Goal: Check status: Check status

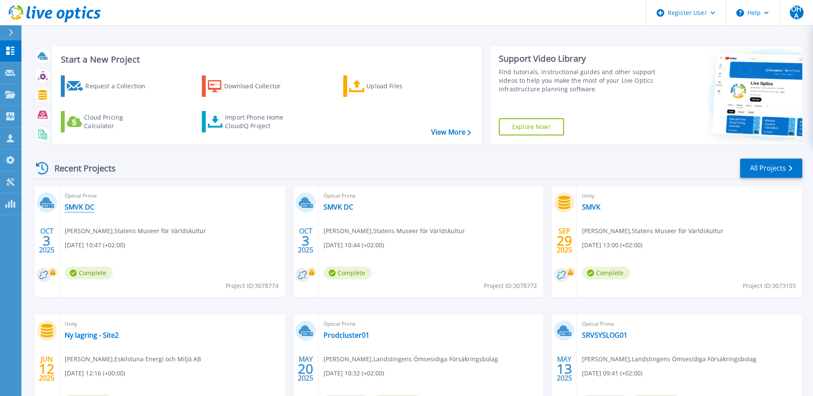
click at [86, 207] on link "SMVK DC" at bounding box center [80, 207] width 30 height 9
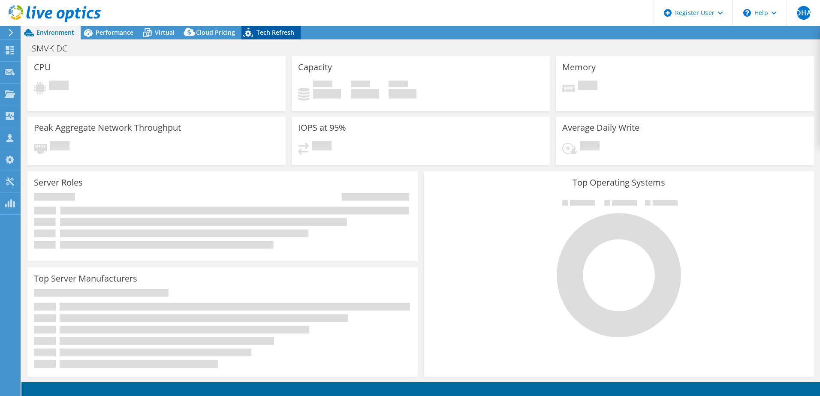
select select "USD"
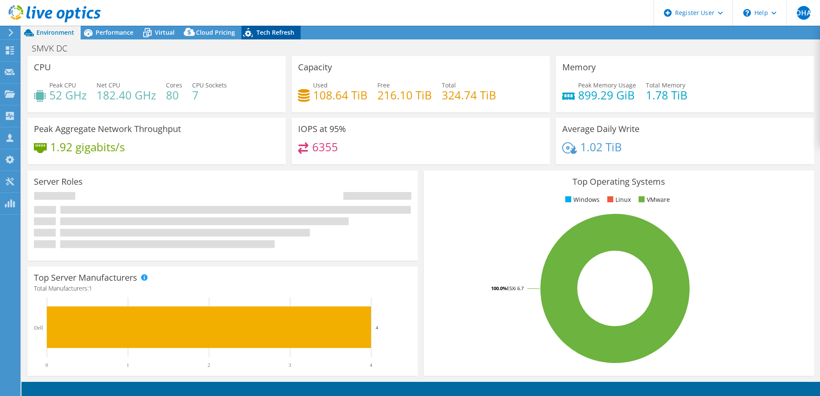
click at [269, 34] on span "Tech Refresh" at bounding box center [275, 32] width 38 height 8
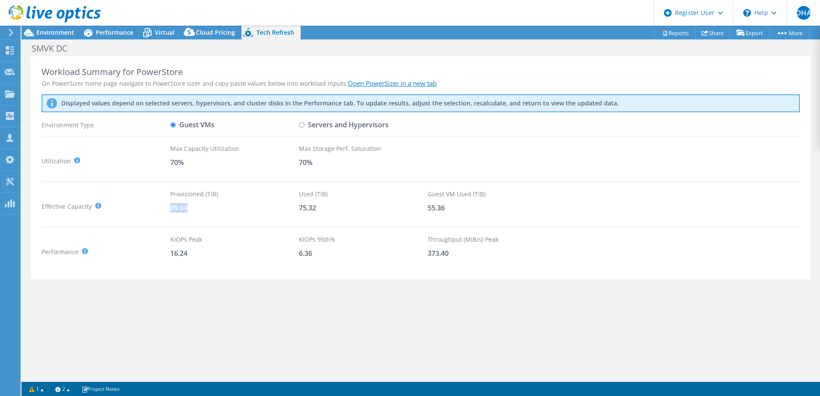
drag, startPoint x: 170, startPoint y: 211, endPoint x: 254, endPoint y: 215, distance: 84.1
click at [251, 215] on div "Provisioned (TiB) 89.04" at bounding box center [234, 206] width 129 height 34
drag, startPoint x: 254, startPoint y: 215, endPoint x: 332, endPoint y: 253, distance: 86.7
click at [332, 253] on div "6.36" at bounding box center [363, 253] width 129 height 9
drag, startPoint x: 169, startPoint y: 255, endPoint x: 248, endPoint y: 259, distance: 79.0
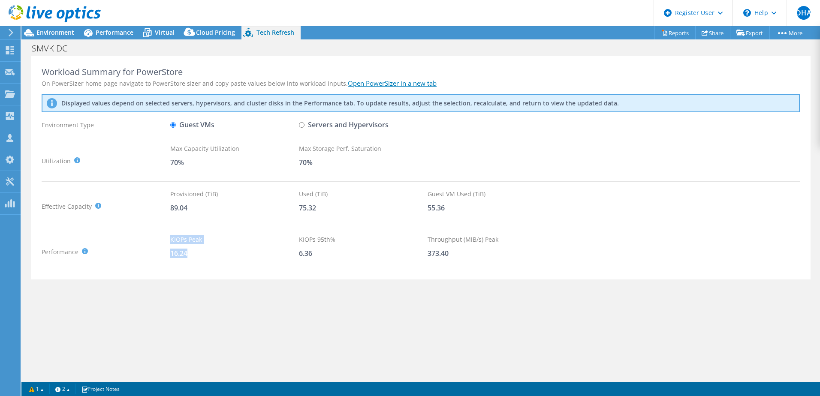
click at [247, 259] on div "Performance KIOPS Peak : Sum of peak read/write IOPS, calculated at 95th percen…" at bounding box center [421, 252] width 758 height 34
drag, startPoint x: 429, startPoint y: 253, endPoint x: 464, endPoint y: 253, distance: 35.2
click at [464, 253] on div "373.40" at bounding box center [491, 253] width 129 height 9
drag, startPoint x: 279, startPoint y: 215, endPoint x: 307, endPoint y: 213, distance: 28.3
click at [304, 214] on div "Effective Capacity Provisioned (TiB) : Total virtual disk size of all VMs on se…" at bounding box center [421, 206] width 758 height 34
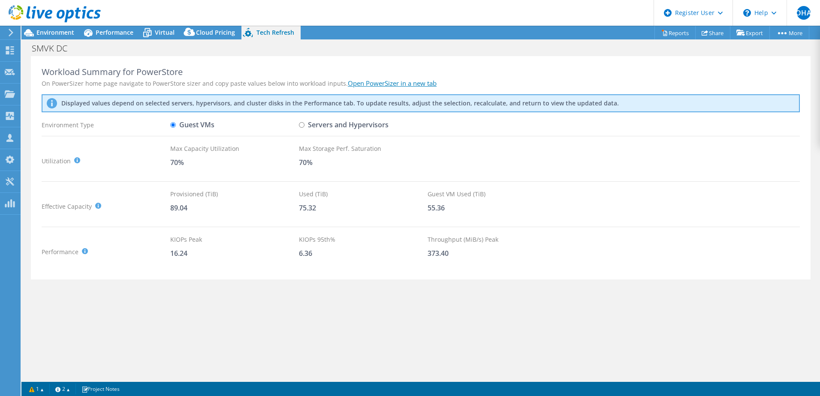
drag, startPoint x: 307, startPoint y: 213, endPoint x: 320, endPoint y: 254, distance: 42.6
click at [319, 255] on div "6.36" at bounding box center [363, 253] width 129 height 9
drag, startPoint x: 320, startPoint y: 253, endPoint x: 294, endPoint y: 252, distance: 26.6
click at [294, 252] on div "Performance KIOPS Peak : Sum of peak read/write IOPS, calculated at 95th percen…" at bounding box center [421, 252] width 758 height 34
drag, startPoint x: 294, startPoint y: 252, endPoint x: 277, endPoint y: 256, distance: 16.8
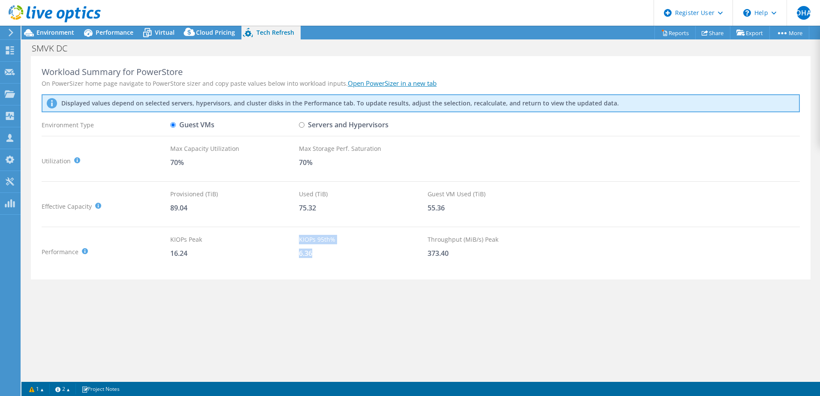
click at [277, 256] on div "16.24" at bounding box center [234, 253] width 129 height 9
click at [302, 126] on input "Servers and Hypervisors" at bounding box center [302, 125] width 6 height 6
radio input "true"
drag, startPoint x: 298, startPoint y: 211, endPoint x: 343, endPoint y: 212, distance: 44.6
click at [341, 212] on div "Effective Capacity Total Capacity (TiB) : Sum of local and shared disk capaciti…" at bounding box center [421, 206] width 758 height 34
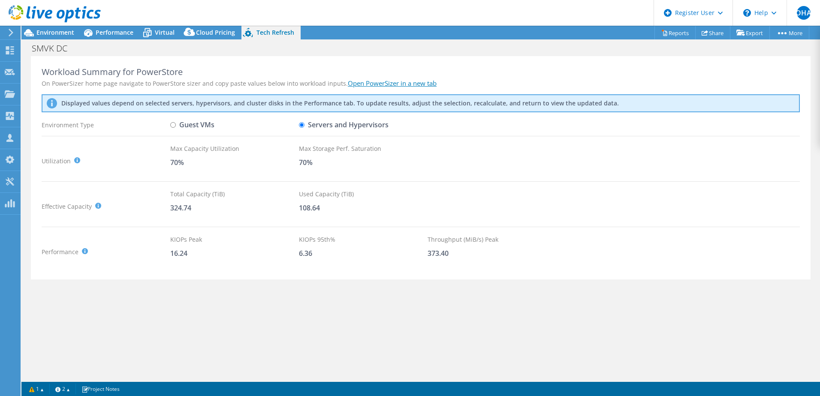
drag, startPoint x: 343, startPoint y: 212, endPoint x: 322, endPoint y: 235, distance: 30.1
click at [322, 235] on div "Workload Summary for PowerStore On PowerSizer home page navigate to PowerStore …" at bounding box center [421, 162] width 758 height 213
drag, startPoint x: 284, startPoint y: 259, endPoint x: 323, endPoint y: 260, distance: 39.0
click at [320, 260] on div "Performance KIOPS Peak : Sum of peak read/write IOPS, calculated at 95th percen…" at bounding box center [421, 252] width 758 height 34
drag, startPoint x: 323, startPoint y: 260, endPoint x: 319, endPoint y: 265, distance: 7.0
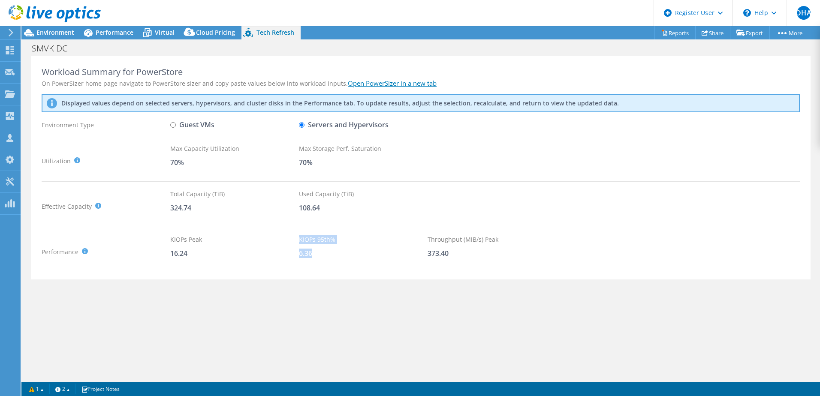
click at [319, 265] on div "KIOPs 95th% 6.36" at bounding box center [363, 252] width 129 height 34
click at [177, 128] on label "Guest VMs" at bounding box center [192, 124] width 44 height 15
click at [176, 128] on input "Guest VMs" at bounding box center [173, 125] width 6 height 6
radio input "true"
radio input "false"
